Goal: Task Accomplishment & Management: Check status

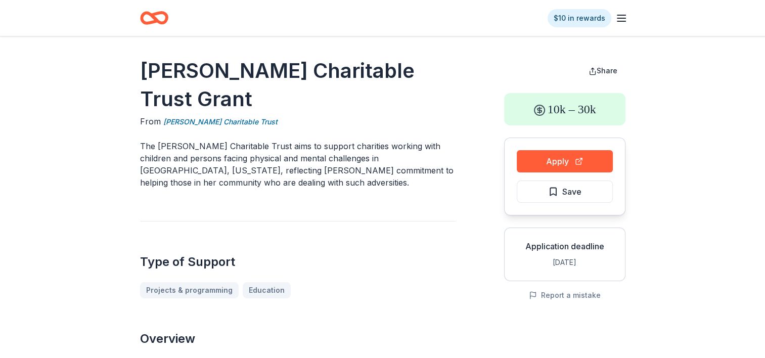
click at [154, 18] on icon "Home" at bounding box center [159, 18] width 16 height 10
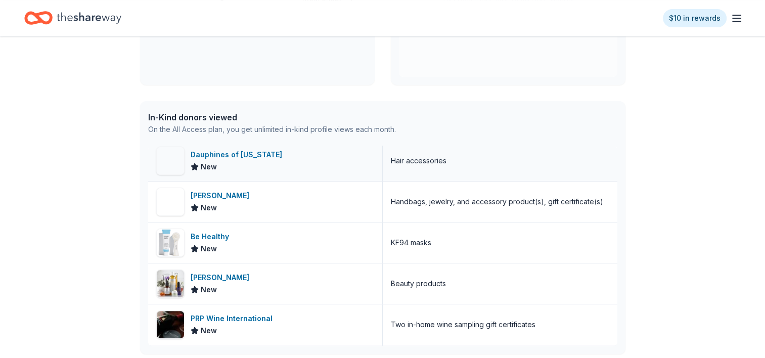
scroll to position [828, 0]
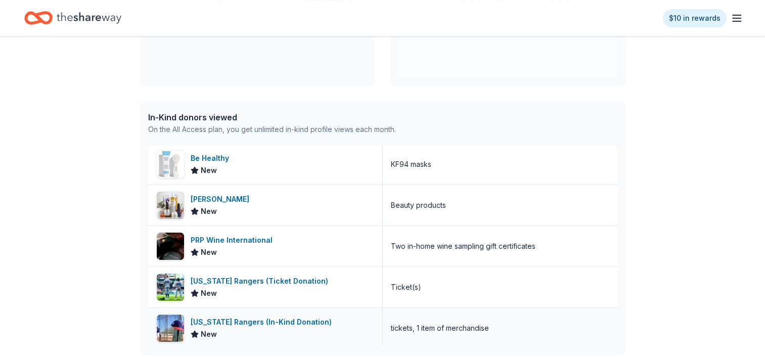
click at [253, 320] on div "[US_STATE] Rangers (In-Kind Donation)" at bounding box center [262, 322] width 145 height 12
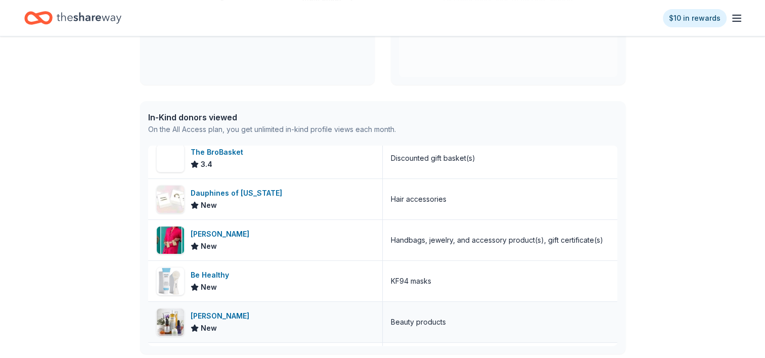
scroll to position [727, 0]
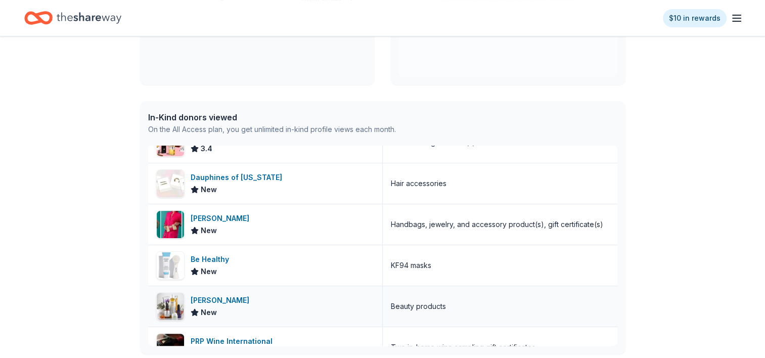
click at [210, 296] on div "[PERSON_NAME]" at bounding box center [221, 300] width 63 height 12
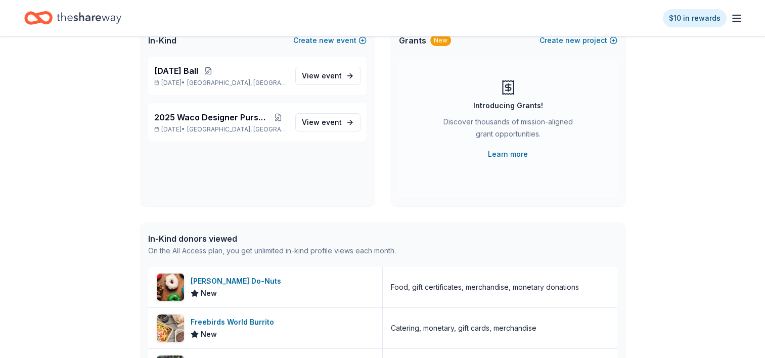
scroll to position [0, 0]
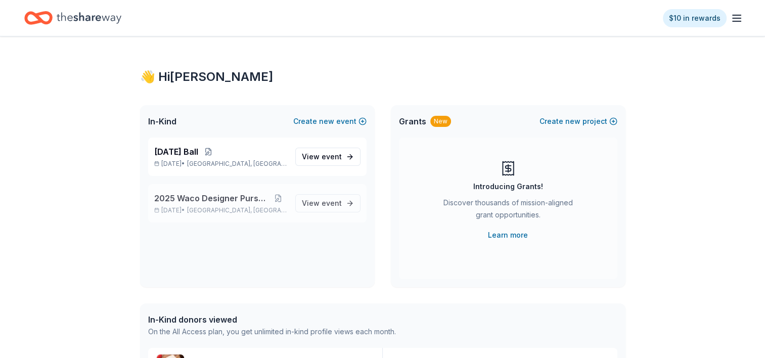
click at [219, 203] on span "2025 Waco Designer Purse BIngo" at bounding box center [212, 198] width 116 height 12
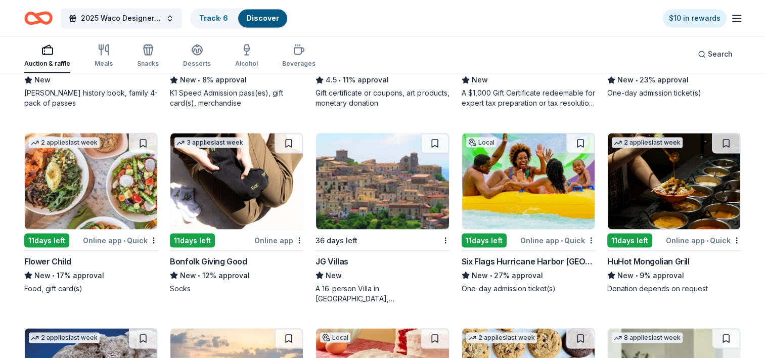
scroll to position [1769, 0]
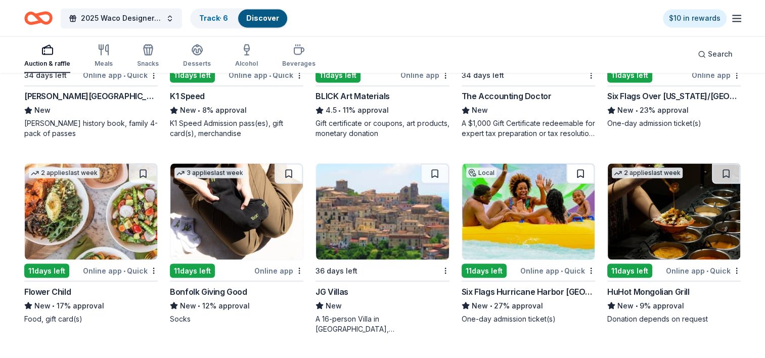
click at [579, 171] on button at bounding box center [580, 173] width 28 height 20
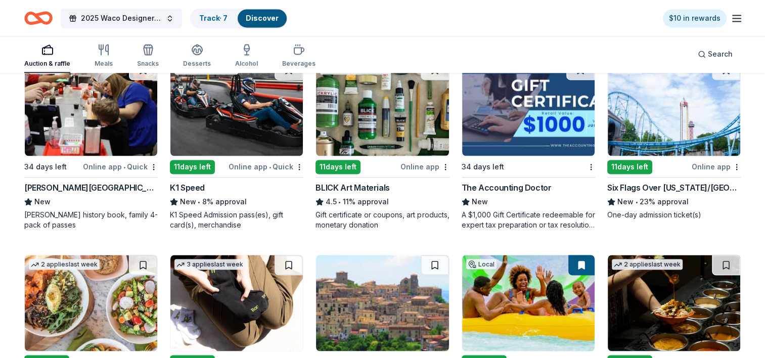
scroll to position [1667, 0]
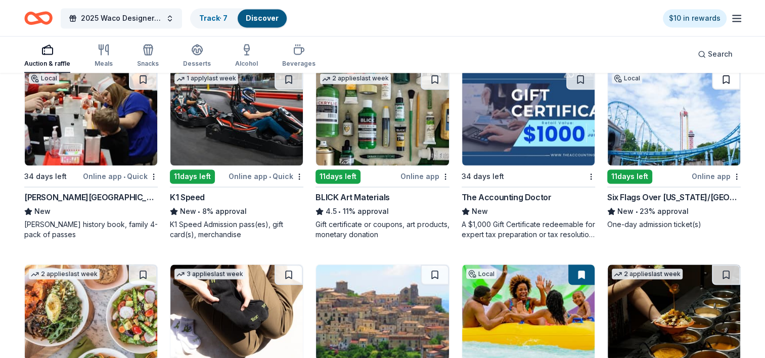
click at [726, 78] on button at bounding box center [725, 79] width 28 height 20
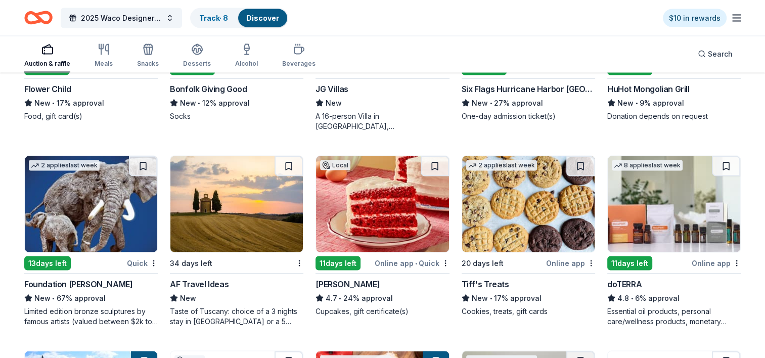
scroll to position [2021, 0]
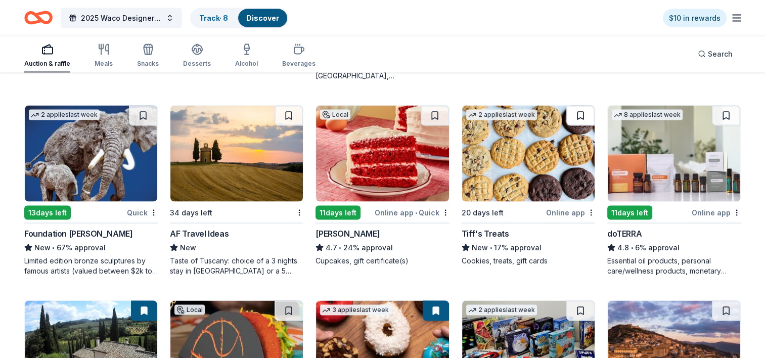
click at [579, 113] on button at bounding box center [580, 116] width 28 height 20
click at [727, 112] on button at bounding box center [725, 116] width 28 height 20
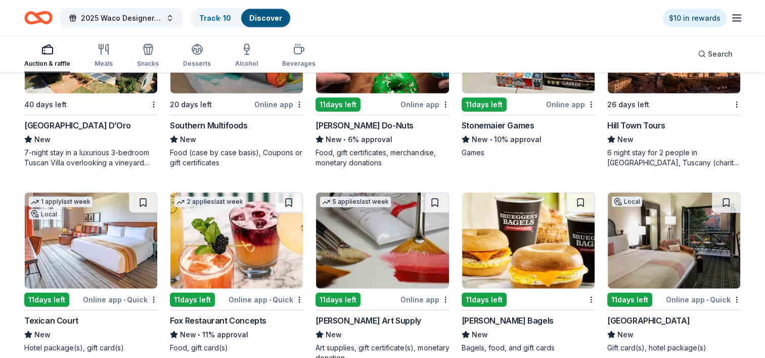
scroll to position [2375, 0]
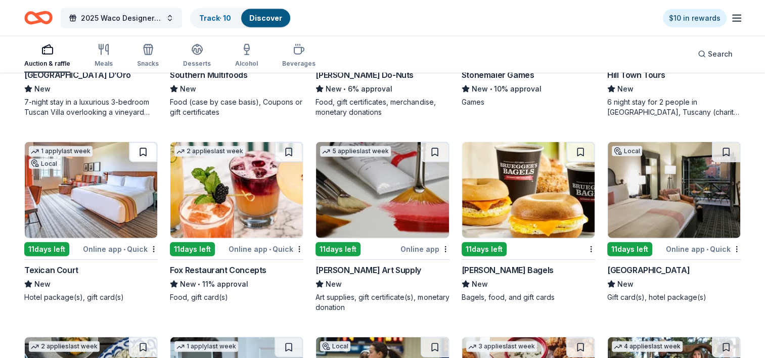
click at [144, 150] on button at bounding box center [143, 152] width 28 height 20
click at [245, 269] on div "Fox Restaurant Concepts" at bounding box center [218, 270] width 97 height 12
click at [725, 148] on button at bounding box center [725, 152] width 28 height 20
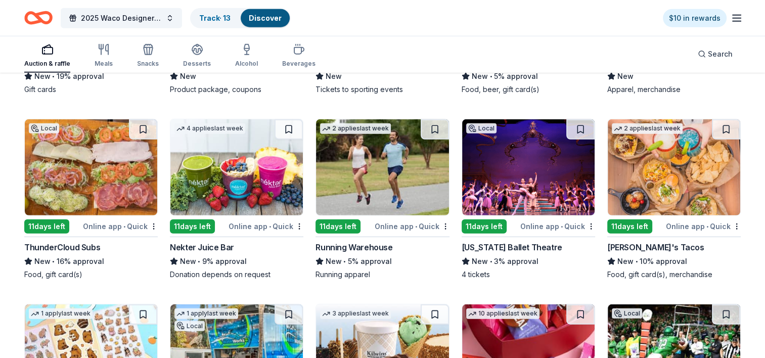
scroll to position [2779, 0]
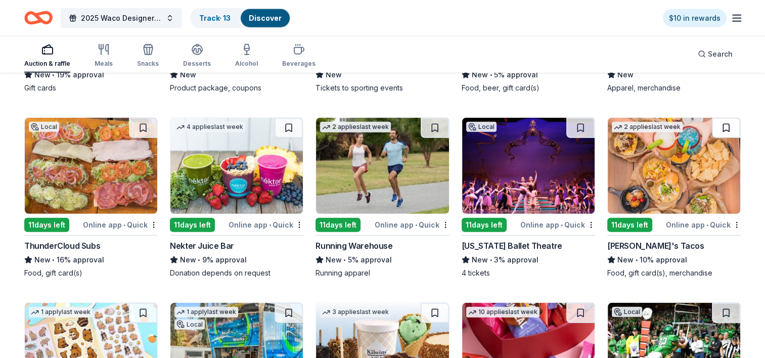
click at [726, 125] on button at bounding box center [725, 128] width 28 height 20
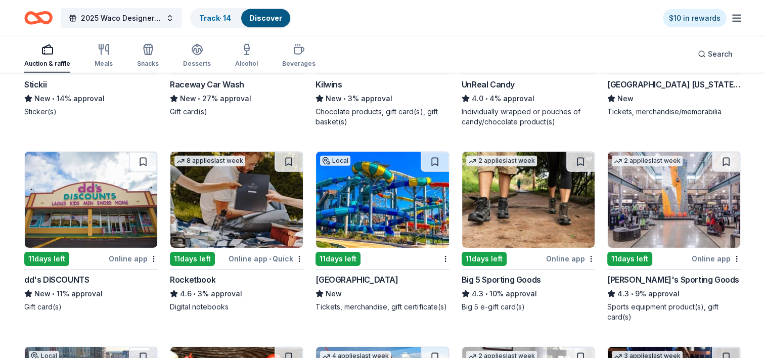
scroll to position [3133, 0]
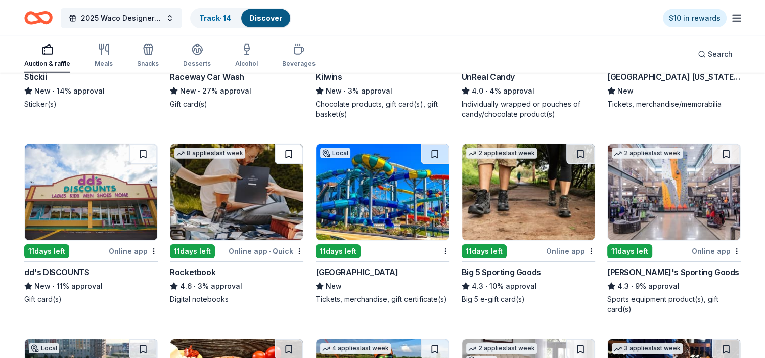
click at [287, 150] on button at bounding box center [288, 154] width 28 height 20
click at [724, 151] on button at bounding box center [725, 154] width 28 height 20
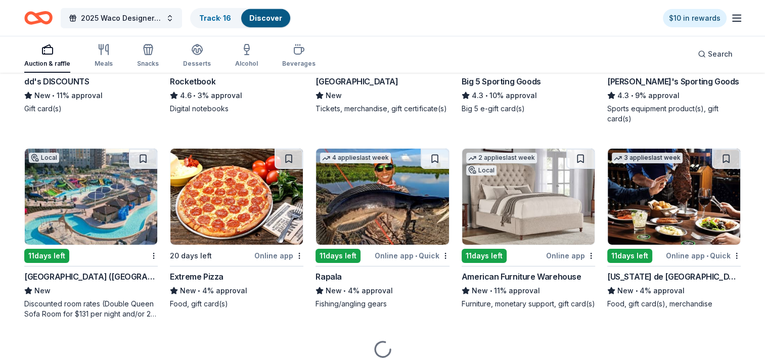
scroll to position [3335, 0]
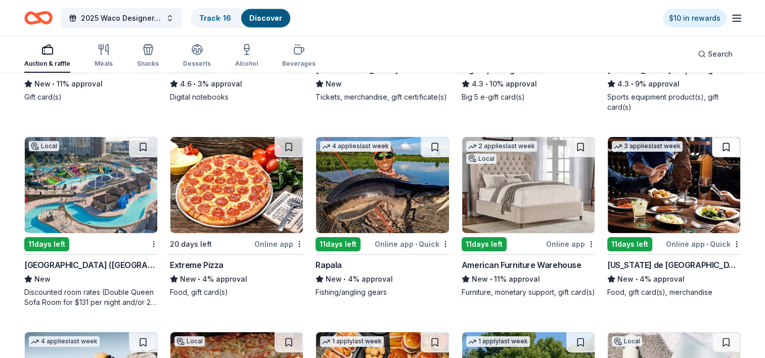
click at [725, 147] on button at bounding box center [725, 147] width 28 height 20
click at [580, 143] on button at bounding box center [580, 147] width 28 height 20
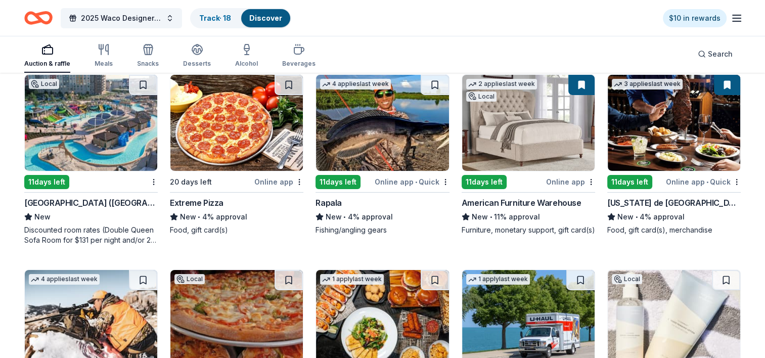
scroll to position [3385, 0]
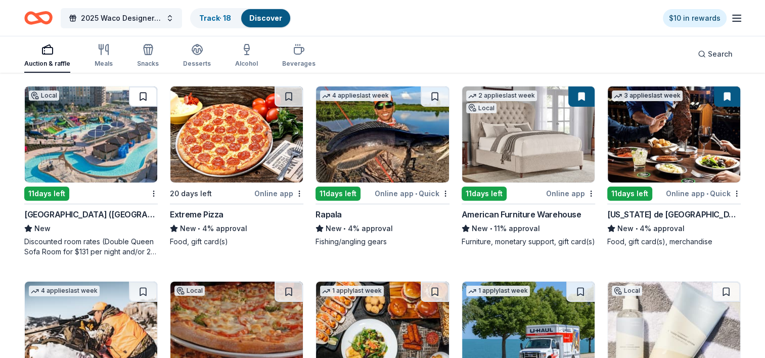
click at [143, 95] on button at bounding box center [143, 96] width 28 height 20
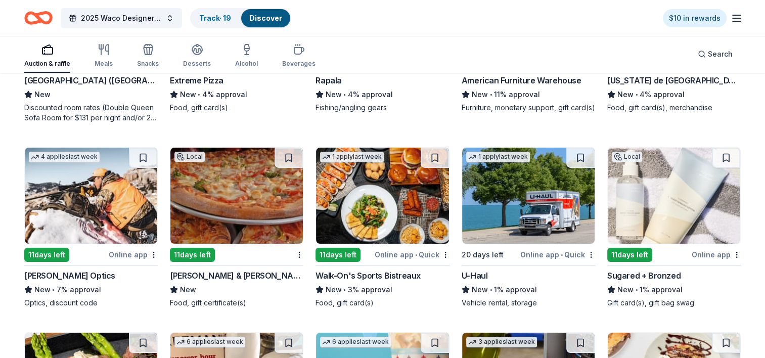
scroll to position [3537, 0]
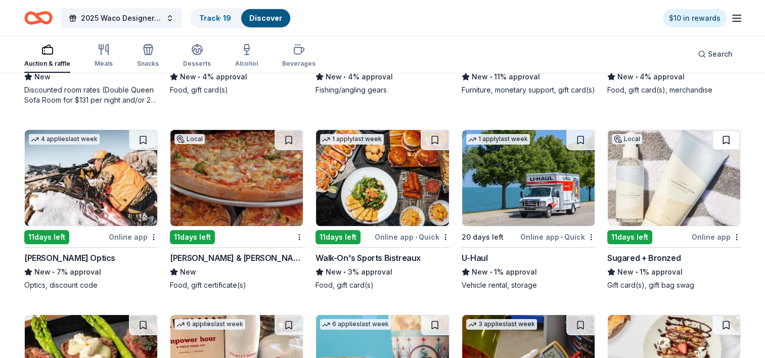
click at [725, 137] on button at bounding box center [725, 140] width 28 height 20
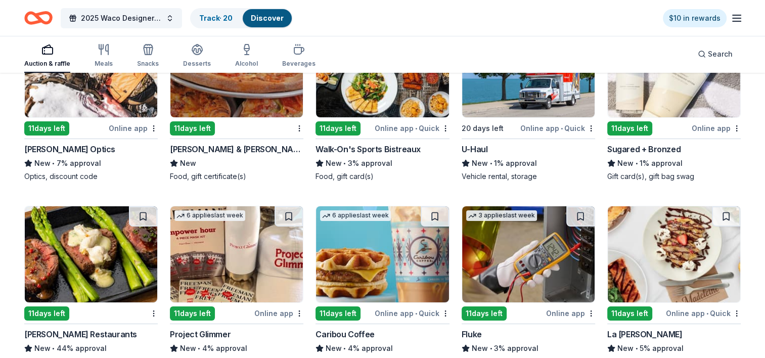
scroll to position [3689, 0]
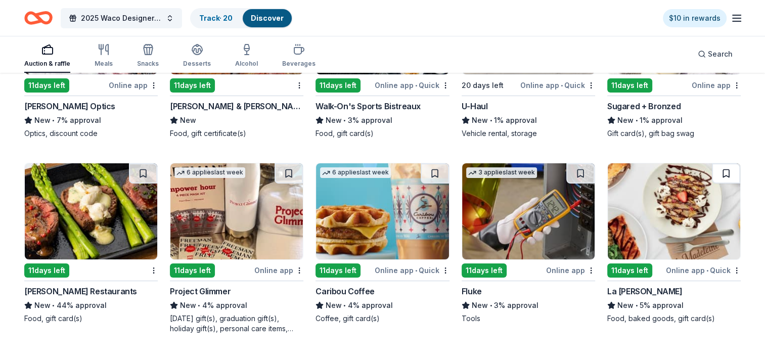
click at [722, 171] on button at bounding box center [725, 173] width 28 height 20
click at [287, 171] on button at bounding box center [288, 173] width 28 height 20
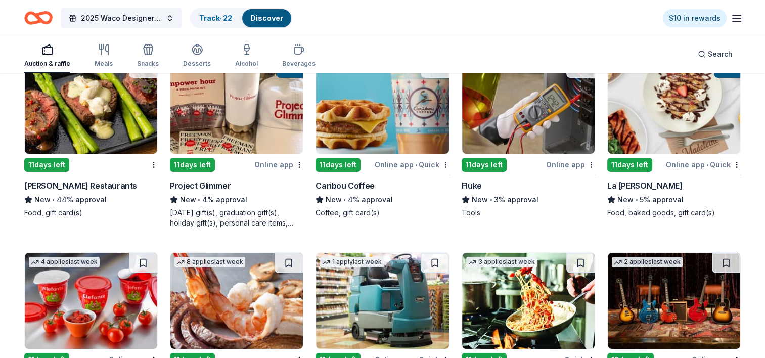
scroll to position [3739, 0]
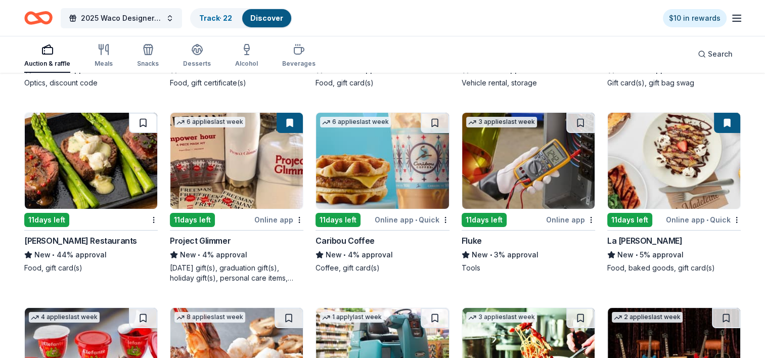
click at [143, 117] on button at bounding box center [143, 123] width 28 height 20
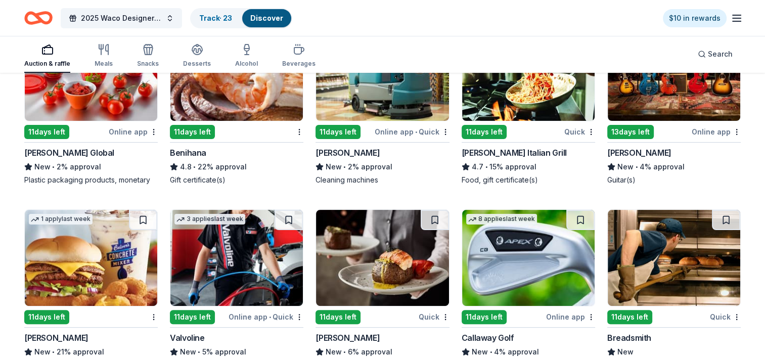
scroll to position [4093, 0]
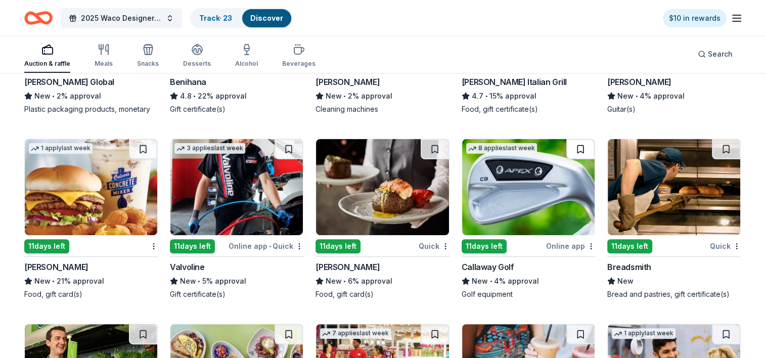
click at [580, 148] on button at bounding box center [580, 149] width 28 height 20
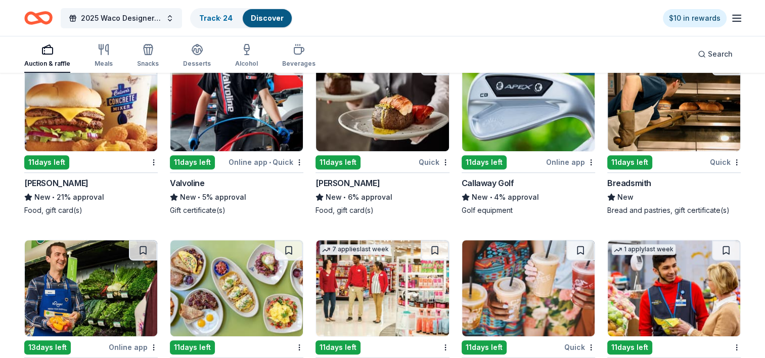
scroll to position [4244, 0]
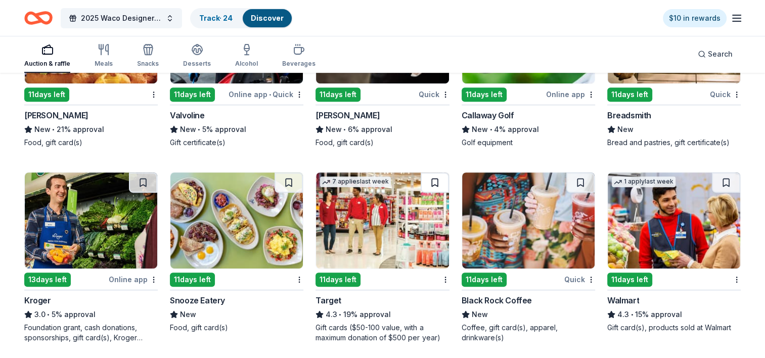
click at [431, 176] on button at bounding box center [434, 182] width 28 height 20
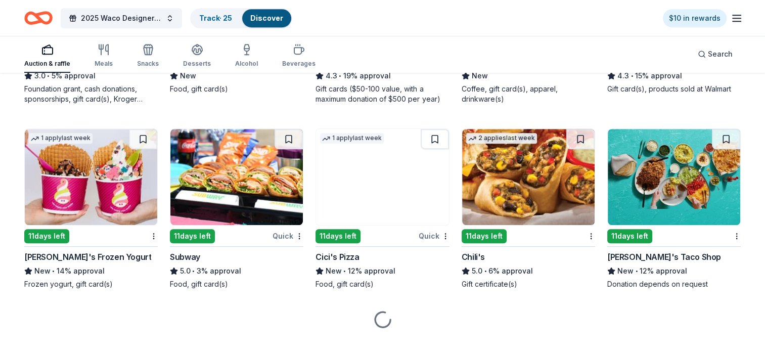
scroll to position [4492, 0]
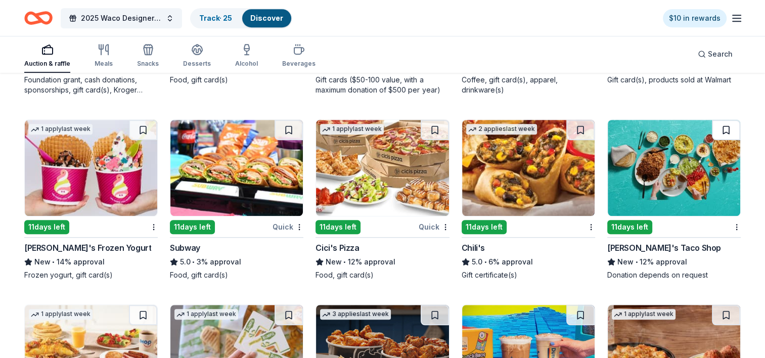
click at [724, 126] on button at bounding box center [725, 130] width 28 height 20
click at [579, 124] on button at bounding box center [580, 130] width 28 height 20
click at [437, 123] on button at bounding box center [434, 130] width 28 height 20
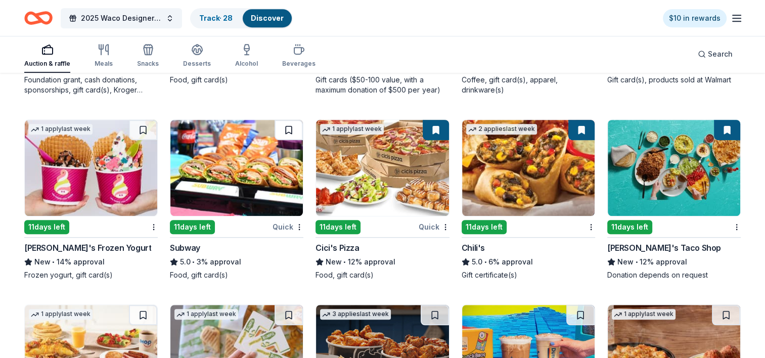
click at [290, 125] on button at bounding box center [288, 130] width 28 height 20
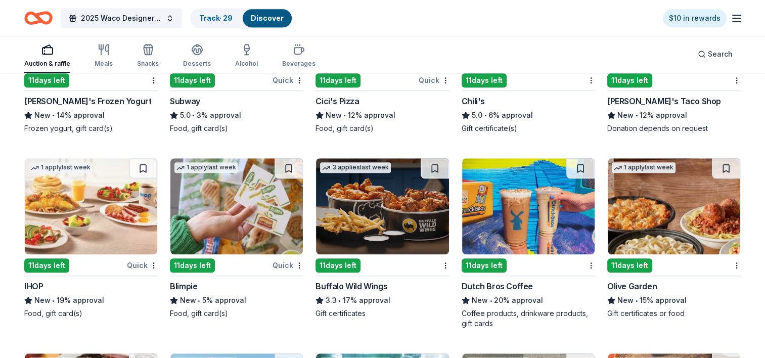
scroll to position [4644, 0]
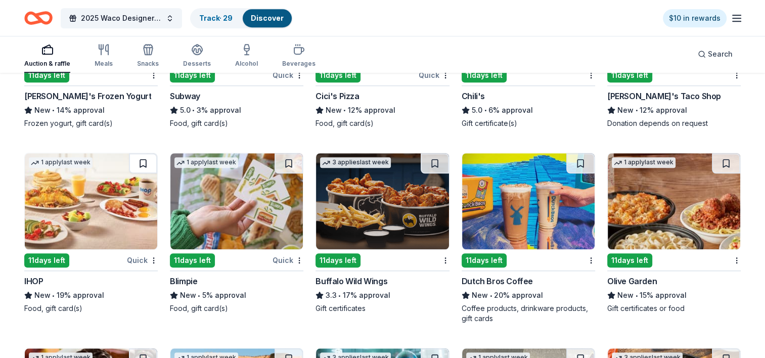
click at [141, 158] on button at bounding box center [143, 163] width 28 height 20
click at [434, 159] on button at bounding box center [434, 163] width 28 height 20
click at [581, 158] on button at bounding box center [580, 163] width 28 height 20
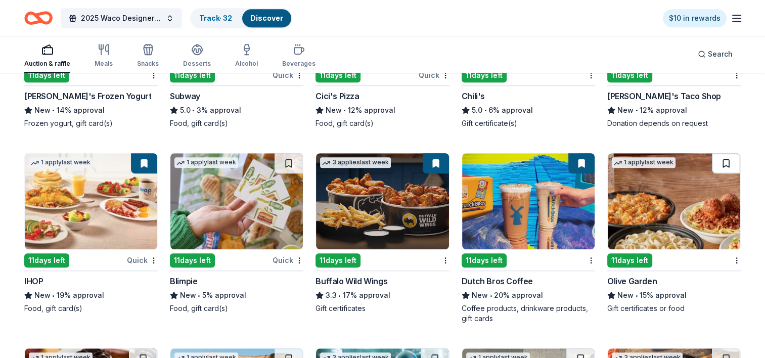
click at [726, 159] on button at bounding box center [725, 163] width 28 height 20
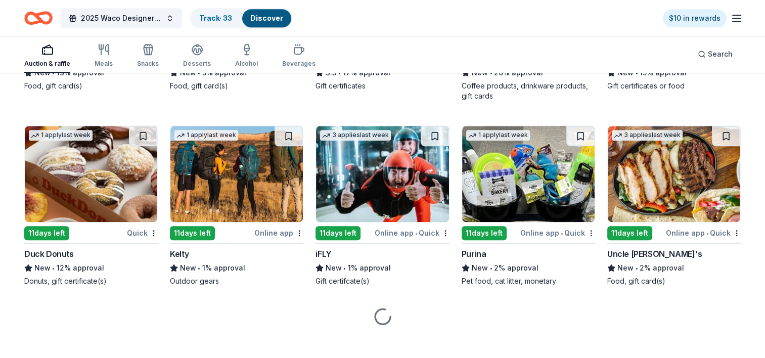
scroll to position [4871, 0]
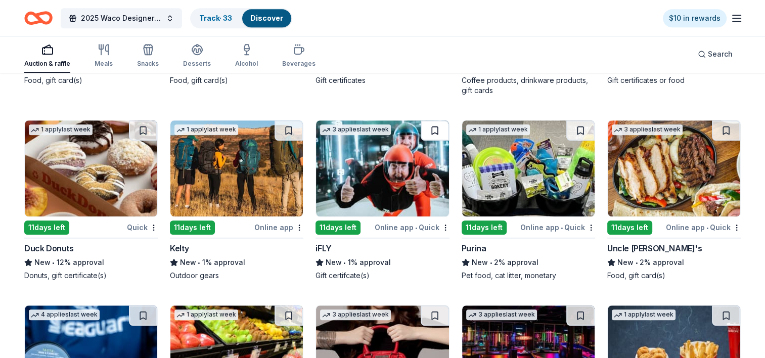
click at [434, 125] on button at bounding box center [434, 130] width 28 height 20
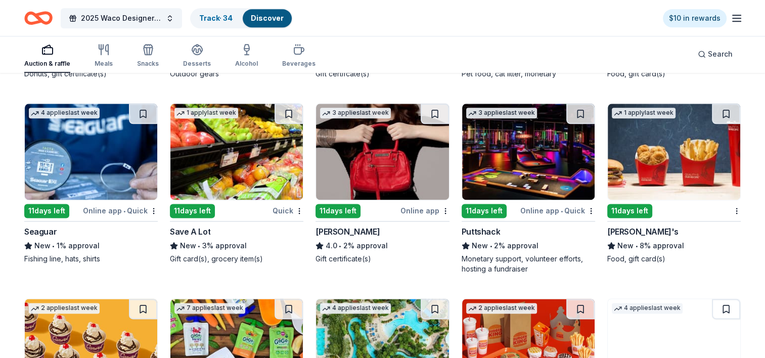
scroll to position [5074, 0]
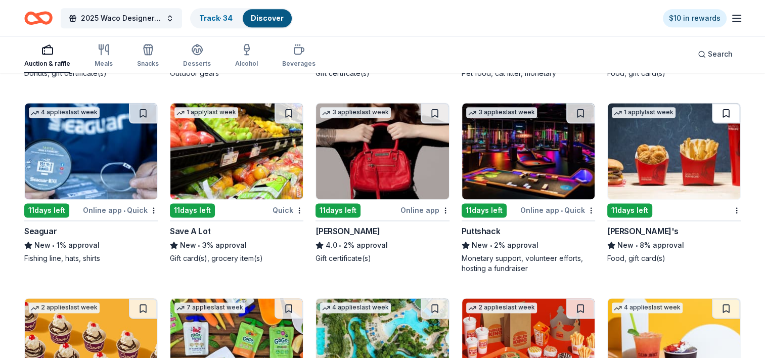
click at [729, 109] on button at bounding box center [725, 113] width 28 height 20
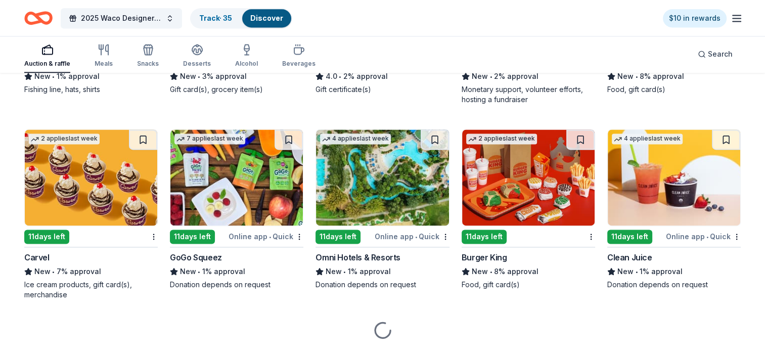
scroll to position [5262, 0]
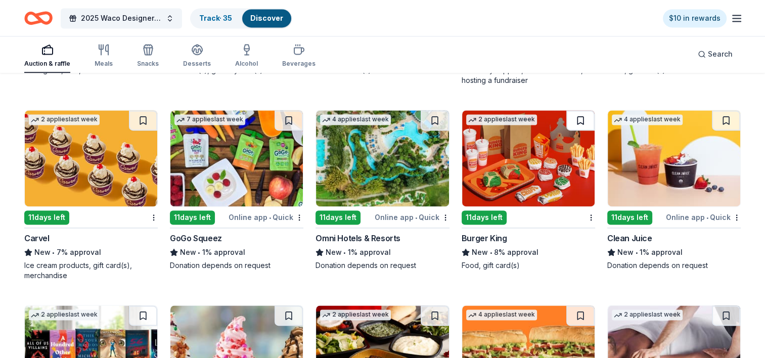
click at [578, 115] on button at bounding box center [580, 120] width 28 height 20
click at [433, 115] on button at bounding box center [434, 120] width 28 height 20
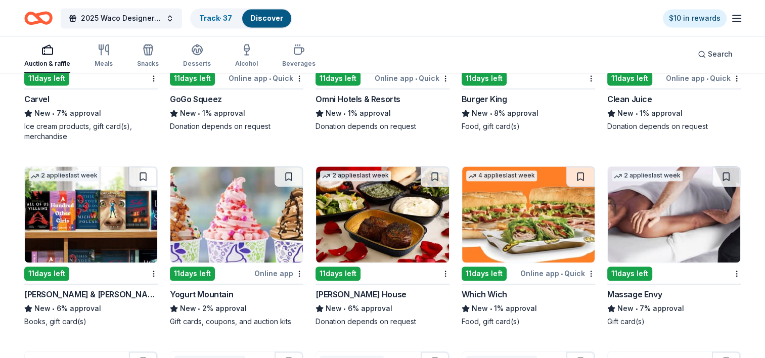
scroll to position [5413, 0]
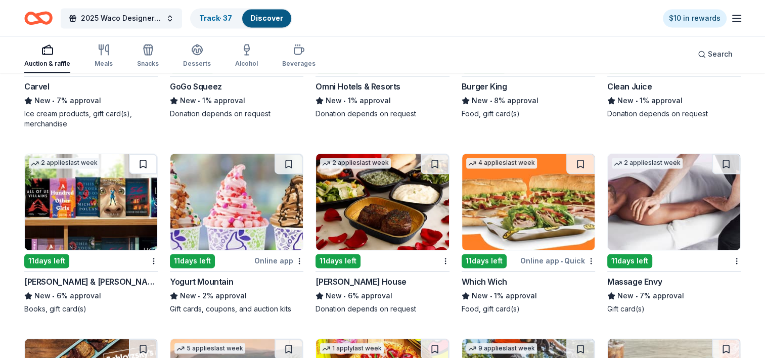
click at [141, 158] on button at bounding box center [143, 164] width 28 height 20
click at [727, 156] on button at bounding box center [725, 164] width 28 height 20
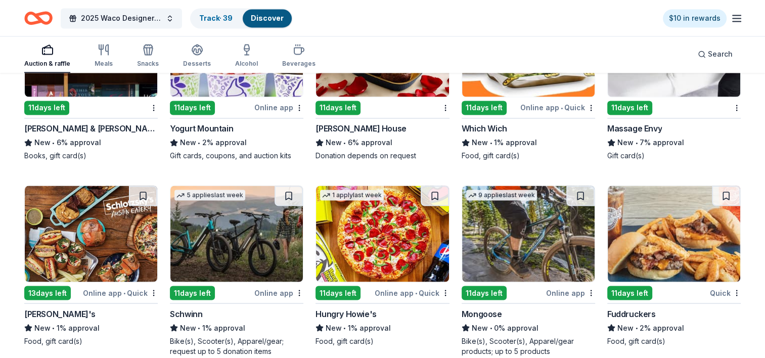
scroll to position [5615, 0]
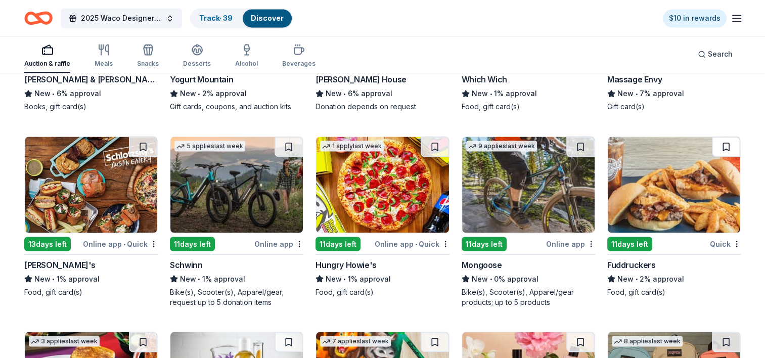
click at [726, 142] on button at bounding box center [725, 146] width 28 height 20
click at [579, 140] on button at bounding box center [580, 146] width 28 height 20
click at [288, 144] on button at bounding box center [288, 146] width 28 height 20
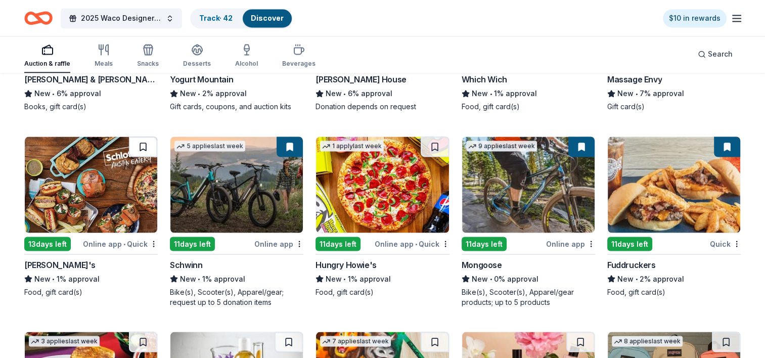
click at [138, 143] on button at bounding box center [143, 146] width 28 height 20
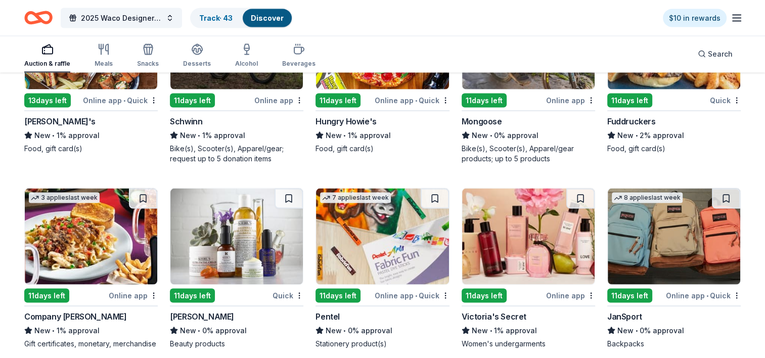
scroll to position [5767, 0]
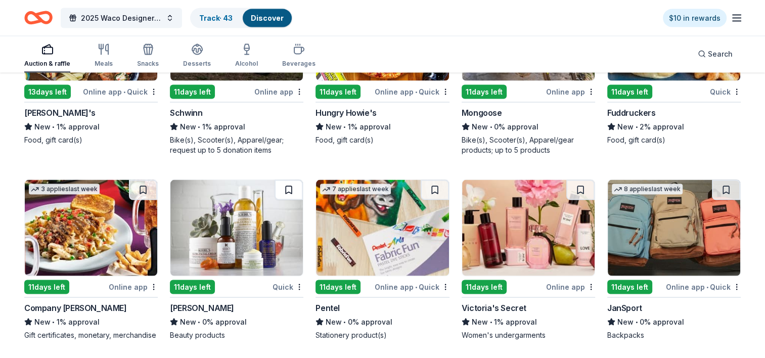
click at [289, 185] on button at bounding box center [288, 190] width 28 height 20
click at [433, 184] on button at bounding box center [434, 190] width 28 height 20
click at [581, 183] on button at bounding box center [580, 190] width 28 height 20
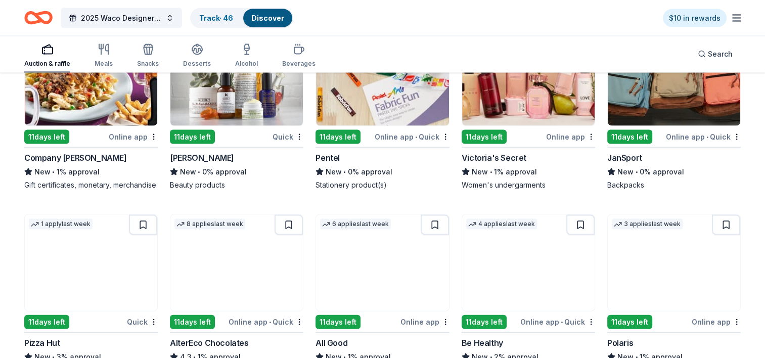
scroll to position [5969, 0]
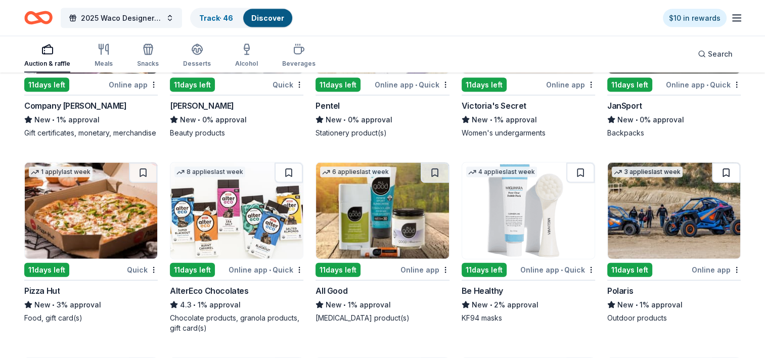
click at [724, 177] on button at bounding box center [725, 173] width 28 height 20
click at [291, 178] on button at bounding box center [288, 173] width 28 height 20
click at [139, 180] on button at bounding box center [143, 173] width 28 height 20
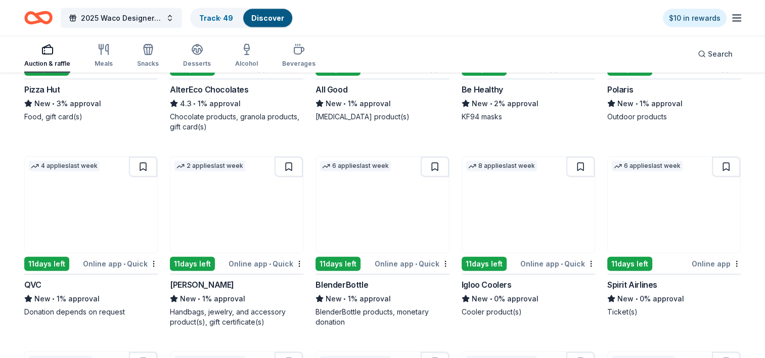
scroll to position [6171, 0]
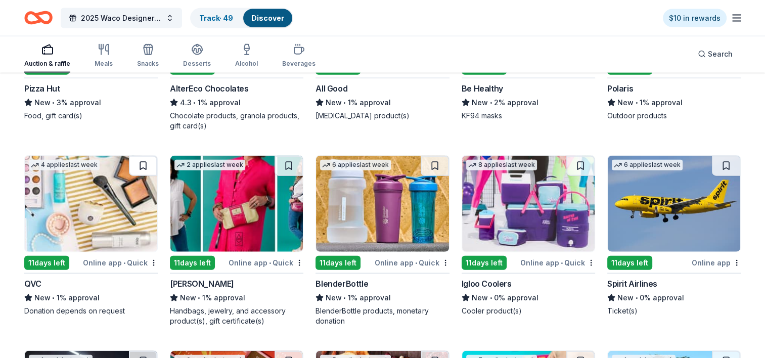
click at [139, 171] on button at bounding box center [143, 166] width 28 height 20
click at [434, 172] on button at bounding box center [434, 166] width 28 height 20
click at [579, 171] on button at bounding box center [580, 166] width 28 height 20
drag, startPoint x: 724, startPoint y: 171, endPoint x: 673, endPoint y: 195, distance: 55.8
click at [723, 171] on button at bounding box center [725, 166] width 28 height 20
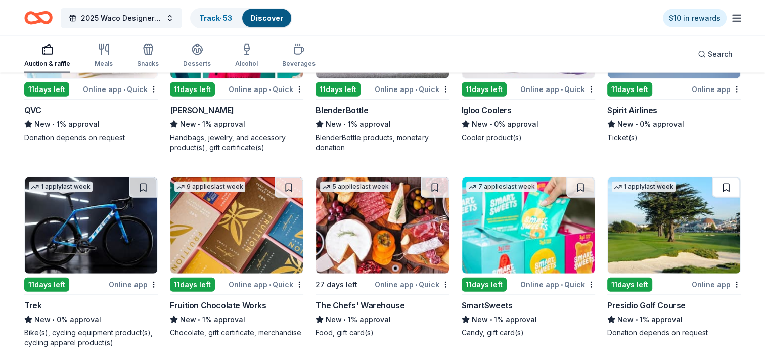
scroll to position [6373, 0]
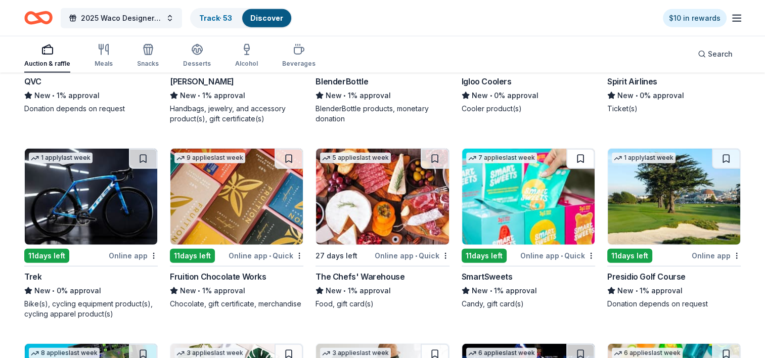
click at [581, 164] on button at bounding box center [580, 159] width 28 height 20
click at [284, 166] on button at bounding box center [288, 159] width 28 height 20
click at [141, 164] on button at bounding box center [143, 159] width 28 height 20
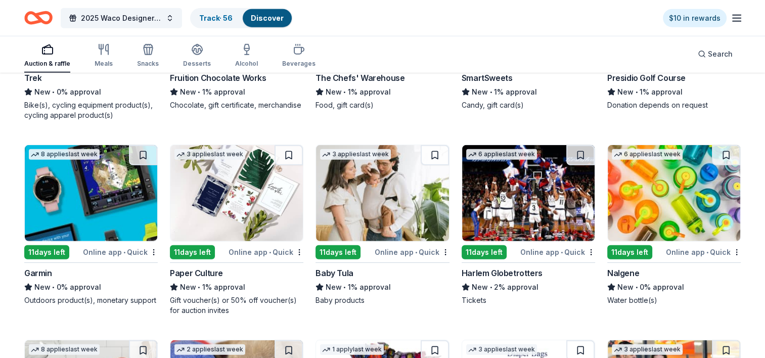
scroll to position [6575, 0]
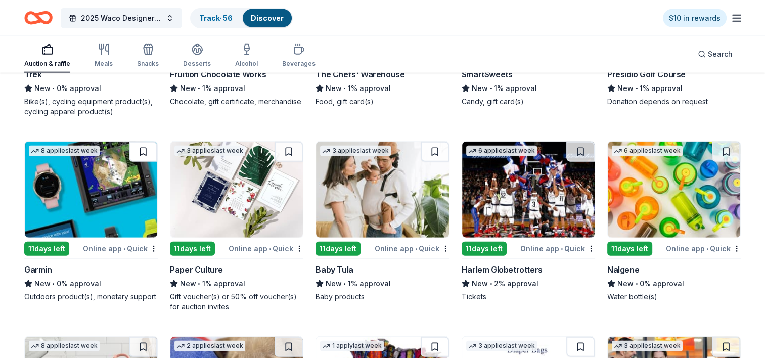
click at [140, 158] on button at bounding box center [143, 151] width 28 height 20
click at [287, 158] on button at bounding box center [288, 151] width 28 height 20
click at [580, 157] on button at bounding box center [580, 151] width 28 height 20
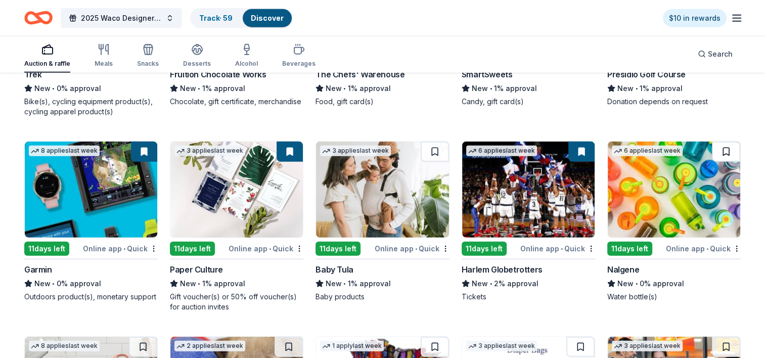
click at [723, 157] on button at bounding box center [725, 151] width 28 height 20
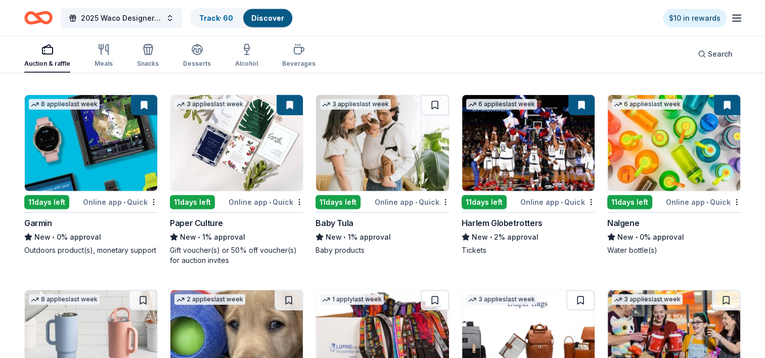
scroll to position [6801, 0]
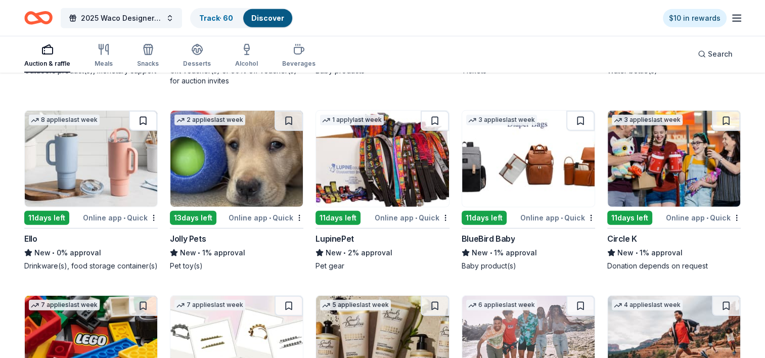
click at [141, 125] on button at bounding box center [143, 121] width 28 height 20
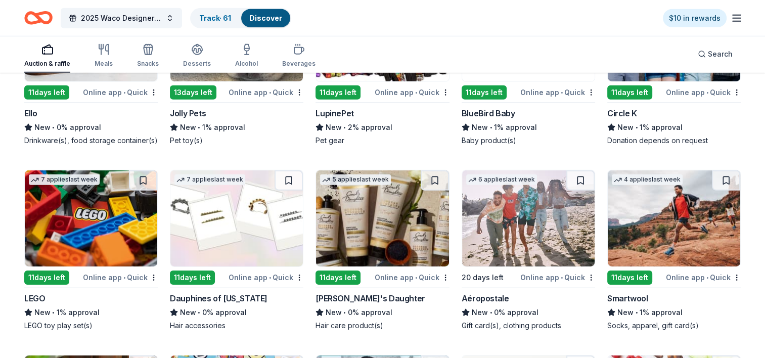
scroll to position [6953, 0]
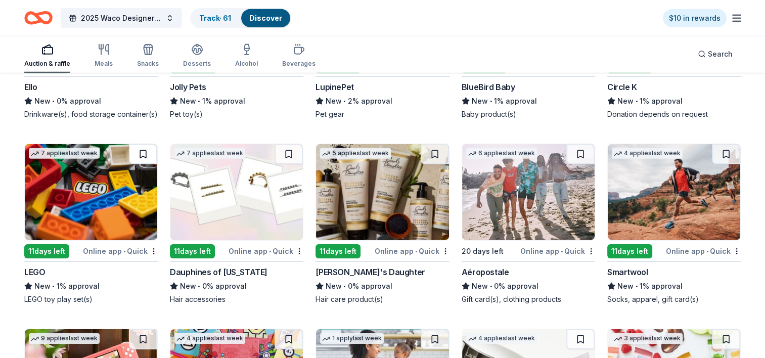
click at [142, 161] on button at bounding box center [143, 154] width 28 height 20
click at [435, 159] on button at bounding box center [434, 154] width 28 height 20
click at [578, 160] on button at bounding box center [580, 154] width 28 height 20
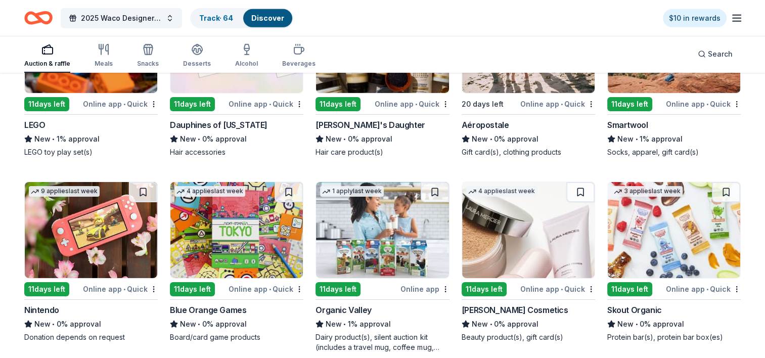
scroll to position [7155, 0]
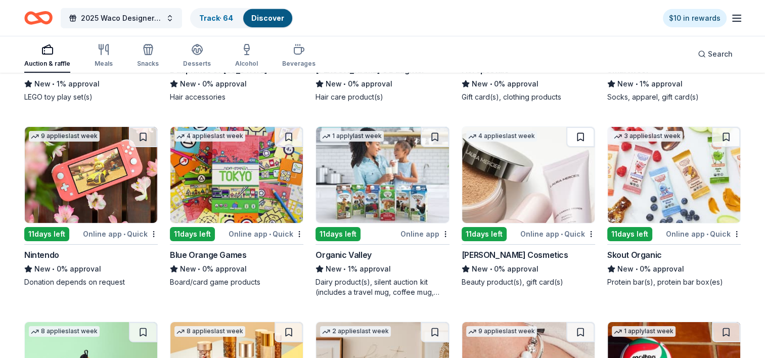
click at [580, 144] on button at bounding box center [580, 137] width 28 height 20
click at [432, 142] on button at bounding box center [434, 137] width 28 height 20
click at [141, 141] on button at bounding box center [143, 137] width 28 height 20
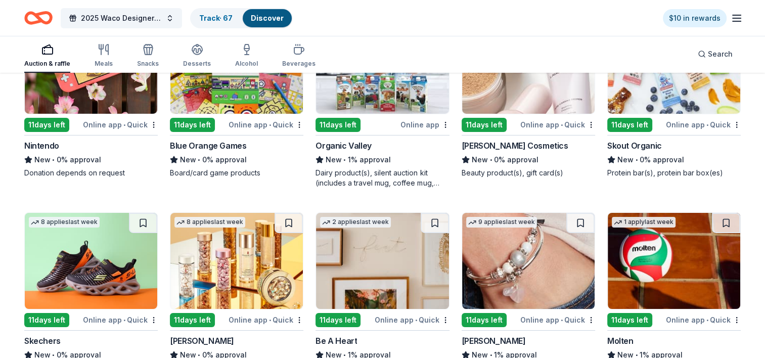
scroll to position [7306, 0]
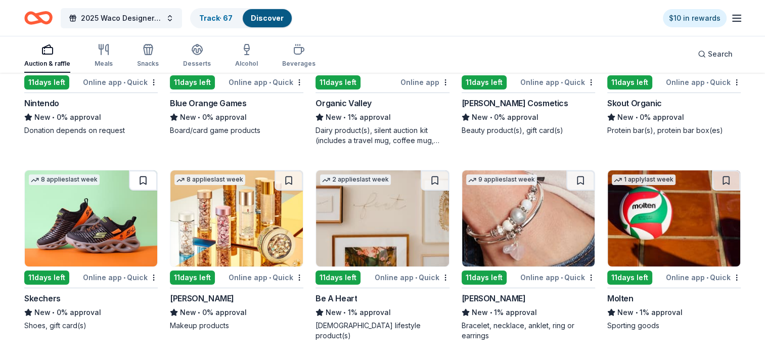
click at [141, 182] on button at bounding box center [143, 180] width 28 height 20
click at [287, 186] on button at bounding box center [288, 180] width 28 height 20
click at [433, 184] on button at bounding box center [434, 180] width 28 height 20
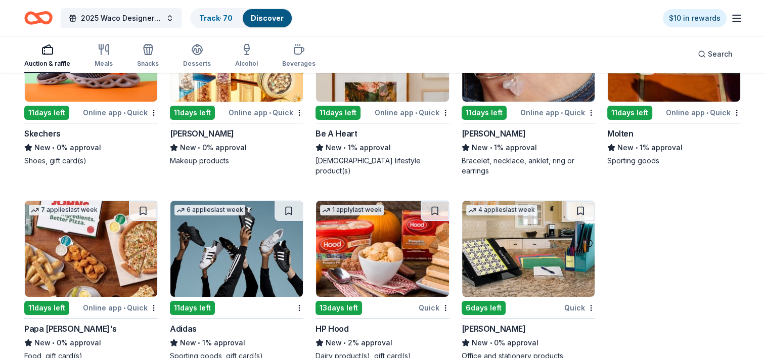
scroll to position [7500, 0]
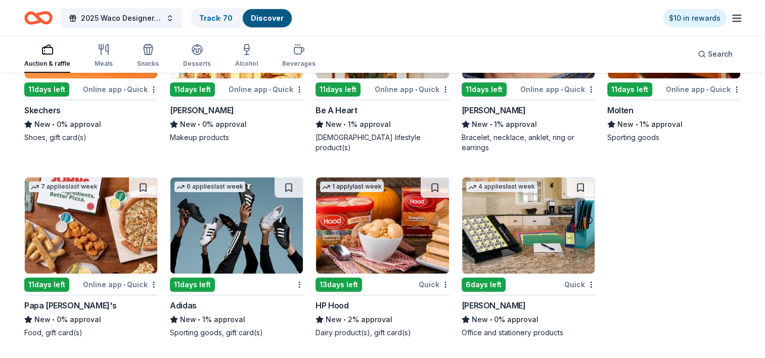
drag, startPoint x: 580, startPoint y: 188, endPoint x: 555, endPoint y: 189, distance: 24.3
click at [579, 188] on button at bounding box center [580, 187] width 28 height 20
click at [289, 187] on button at bounding box center [288, 187] width 28 height 20
click at [140, 184] on button at bounding box center [143, 187] width 28 height 20
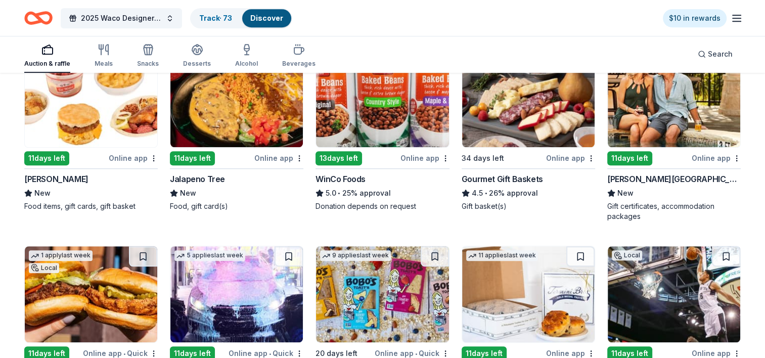
scroll to position [578, 0]
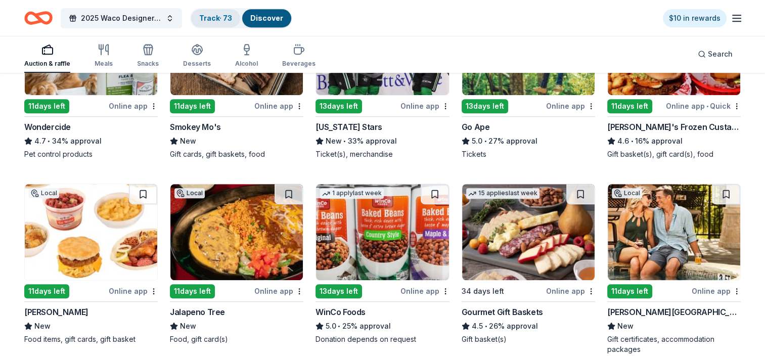
click at [216, 17] on link "Track · 73" at bounding box center [215, 18] width 33 height 9
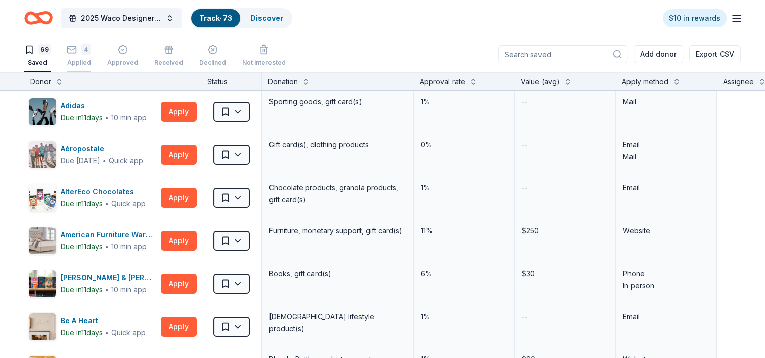
click at [81, 59] on div "Applied" at bounding box center [79, 63] width 24 height 8
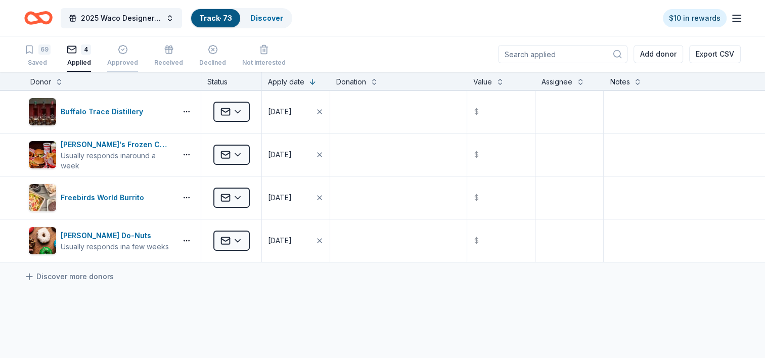
click at [122, 57] on div "Approved" at bounding box center [122, 55] width 31 height 22
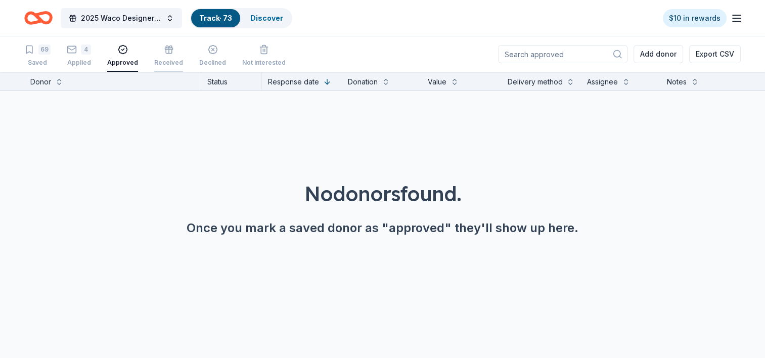
click at [167, 62] on div "Received" at bounding box center [168, 63] width 29 height 8
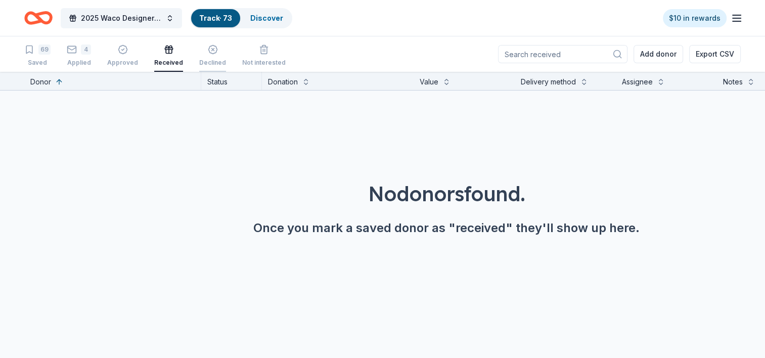
click at [211, 59] on div "Declined" at bounding box center [212, 63] width 27 height 8
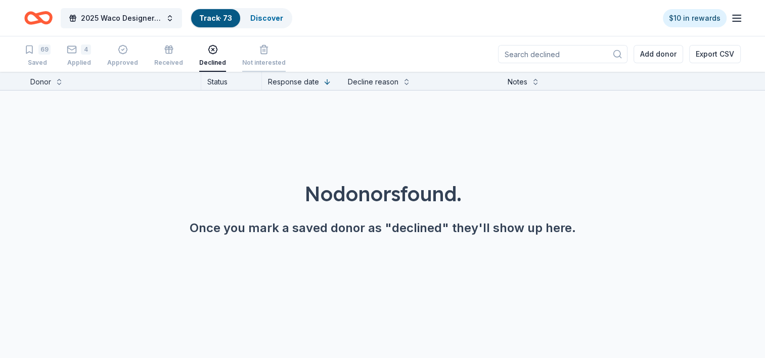
click at [255, 63] on div "Not interested" at bounding box center [263, 63] width 43 height 8
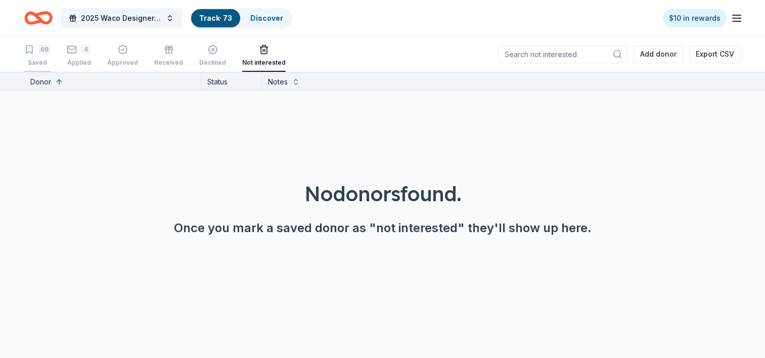
click at [36, 61] on div "Saved" at bounding box center [37, 63] width 26 height 8
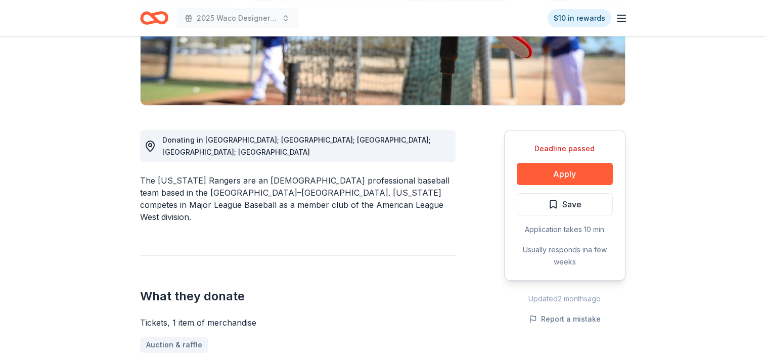
scroll to position [202, 0]
click at [573, 170] on button "Apply" at bounding box center [564, 173] width 96 height 22
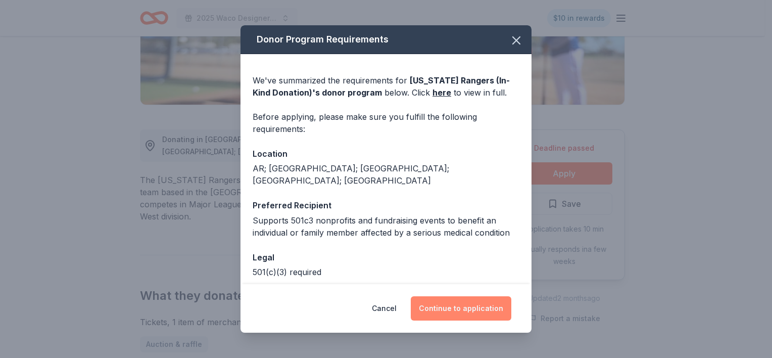
click at [468, 311] on button "Continue to application" at bounding box center [461, 308] width 101 height 24
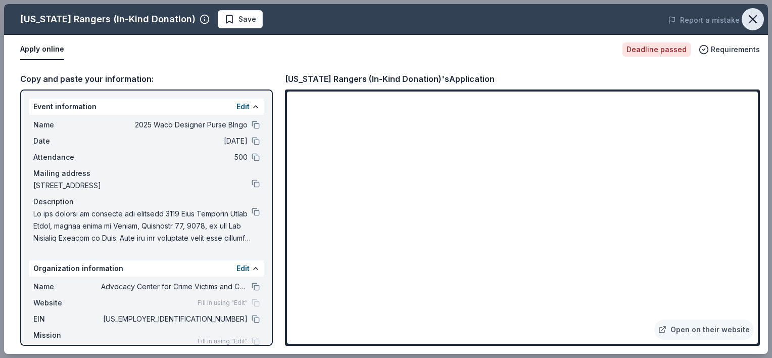
click at [753, 19] on icon "button" at bounding box center [752, 19] width 7 height 7
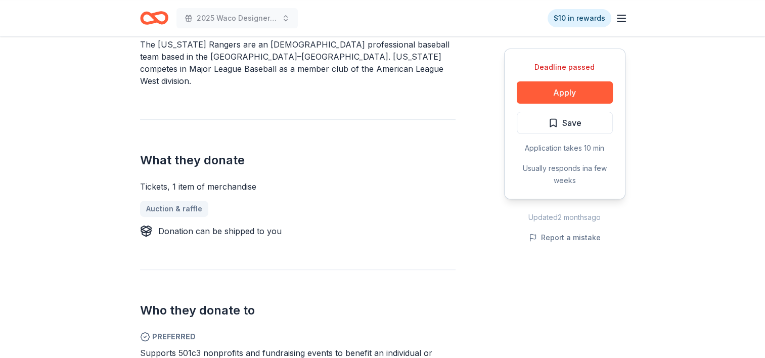
scroll to position [253, 0]
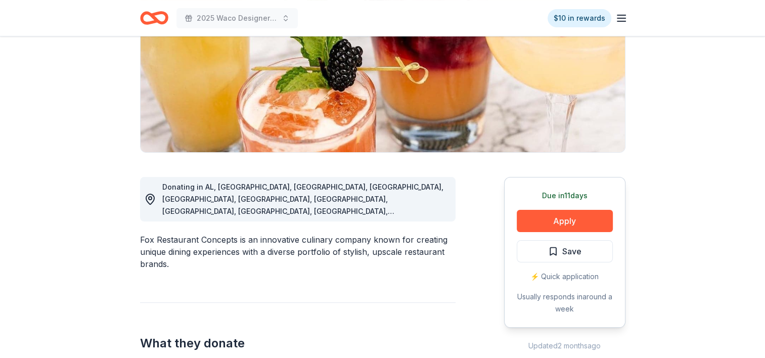
scroll to position [152, 0]
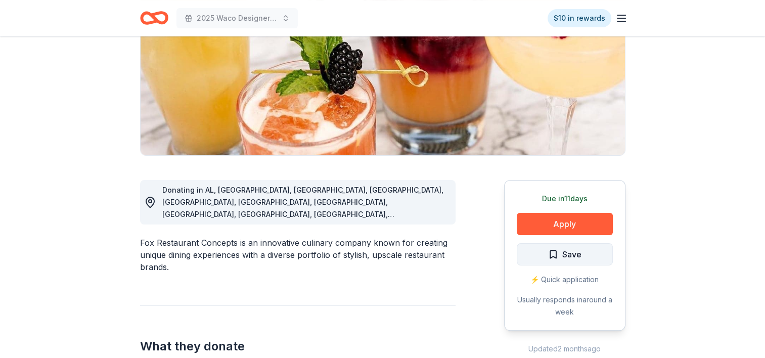
click at [553, 253] on span "Save" at bounding box center [564, 254] width 33 height 13
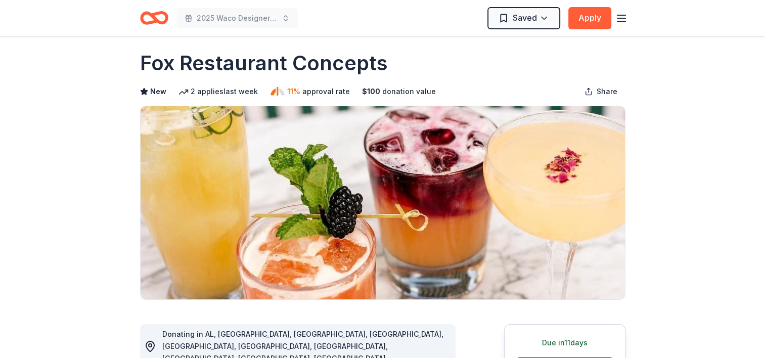
scroll to position [0, 0]
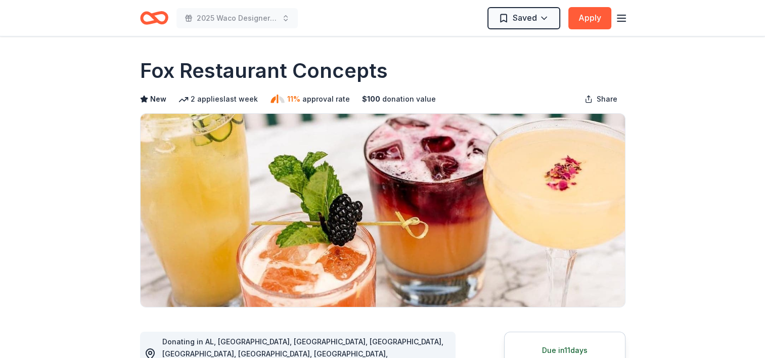
click at [344, 197] on img at bounding box center [382, 210] width 484 height 193
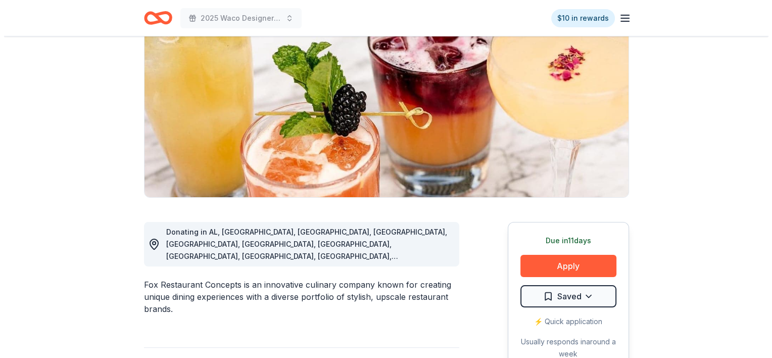
scroll to position [202, 0]
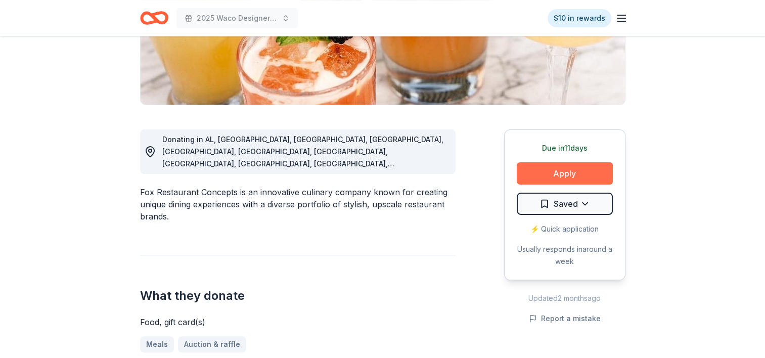
click at [571, 171] on button "Apply" at bounding box center [564, 173] width 96 height 22
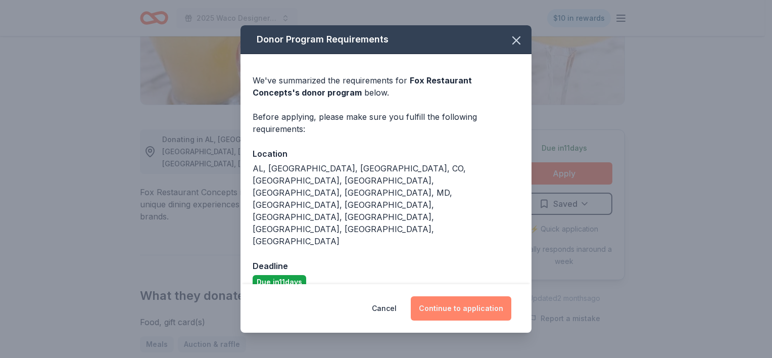
click at [465, 296] on button "Continue to application" at bounding box center [461, 308] width 101 height 24
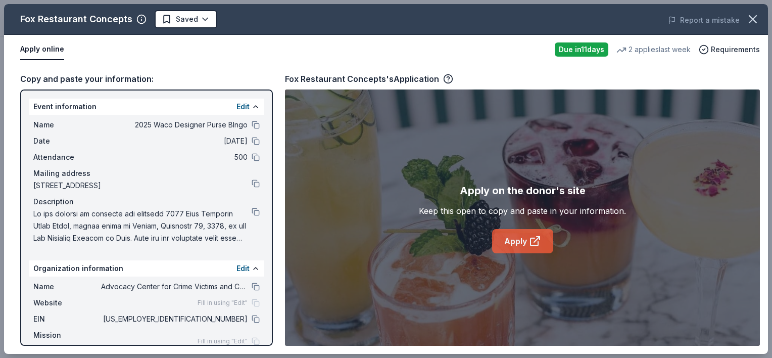
click at [521, 241] on link "Apply" at bounding box center [522, 241] width 61 height 24
